Goal: Information Seeking & Learning: Learn about a topic

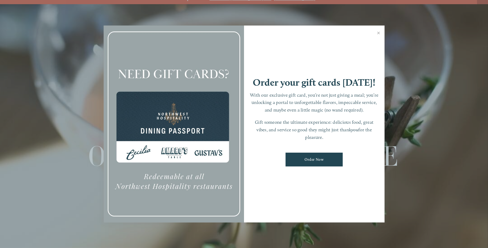
scroll to position [11, 0]
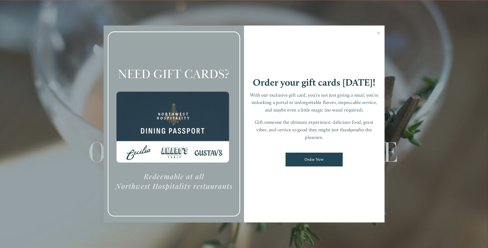
click at [162, 146] on div at bounding box center [174, 123] width 141 height 197
click at [318, 105] on p "With our exclusive gift card, you’re not just giving a meal; you’re unlocking a…" at bounding box center [314, 102] width 130 height 22
click at [378, 32] on link "Close" at bounding box center [379, 33] width 10 height 15
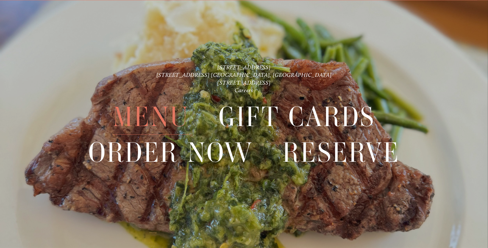
click at [170, 111] on span "Menu" at bounding box center [151, 116] width 76 height 35
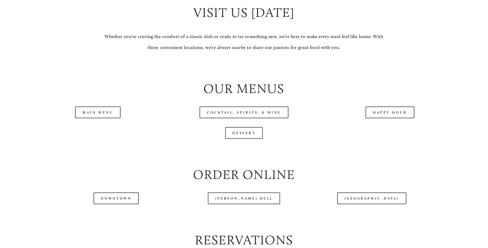
scroll to position [546, 0]
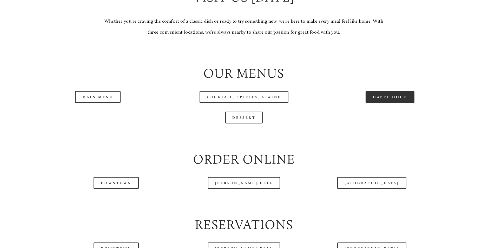
click at [387, 103] on link "Happy Hour" at bounding box center [390, 97] width 49 height 12
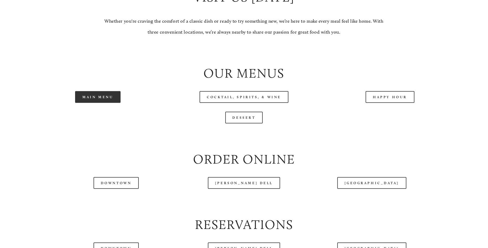
click at [102, 103] on link "Main Menu" at bounding box center [98, 97] width 46 height 12
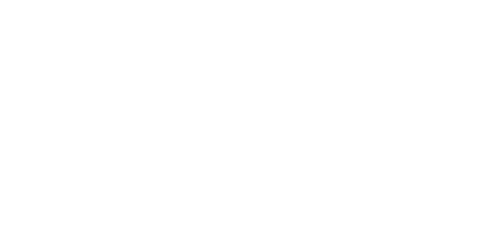
scroll to position [11, 0]
